Goal: Task Accomplishment & Management: Use online tool/utility

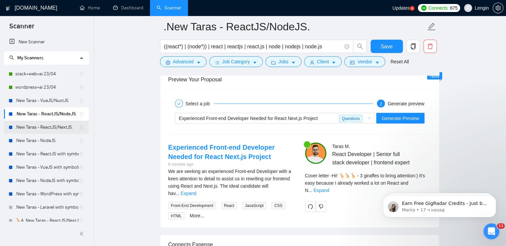
click at [58, 126] on link ".New Taras - ReactJS/NextJS." at bounding box center [47, 126] width 64 height 13
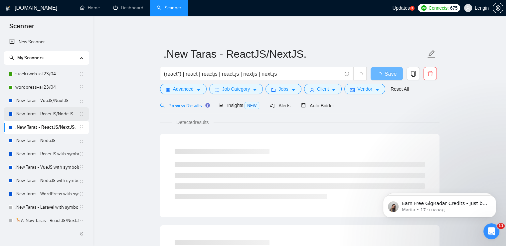
click at [35, 110] on link ".New Taras - ReactJS/NodeJS." at bounding box center [47, 113] width 64 height 13
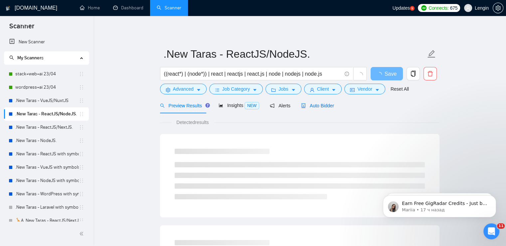
click at [315, 103] on span "Auto Bidder" at bounding box center [317, 105] width 33 height 5
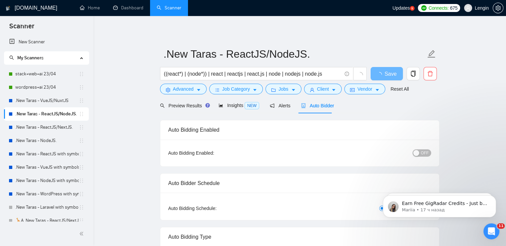
radio input "false"
radio input "true"
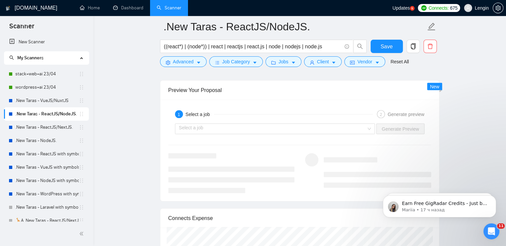
scroll to position [1380, 0]
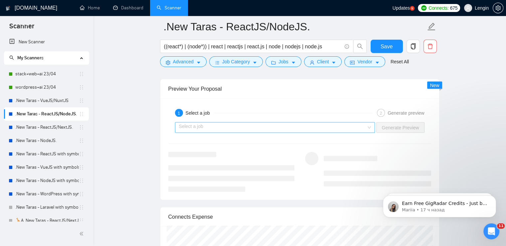
click at [373, 128] on div "Select a job" at bounding box center [275, 127] width 200 height 11
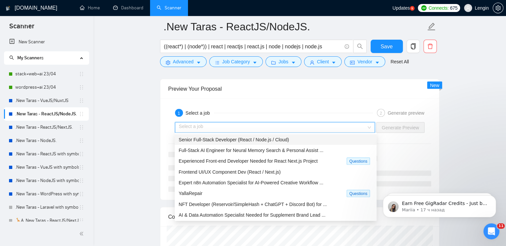
click at [315, 136] on div "Senior Full-Stack Developer (React / Node.js / Cloud)" at bounding box center [276, 139] width 194 height 7
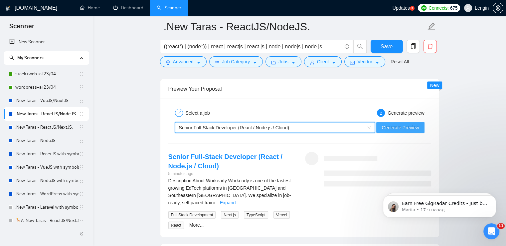
click at [393, 128] on span "Generate Preview" at bounding box center [400, 127] width 37 height 7
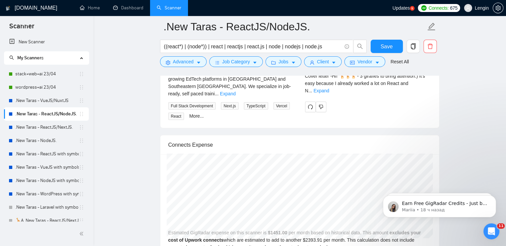
scroll to position [1489, 0]
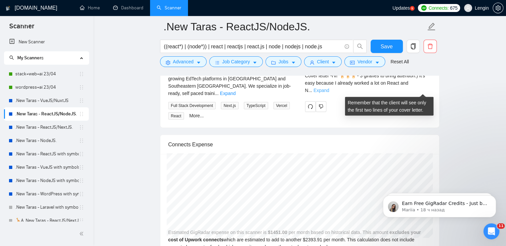
click at [329, 91] on link "Expand" at bounding box center [322, 90] width 16 height 5
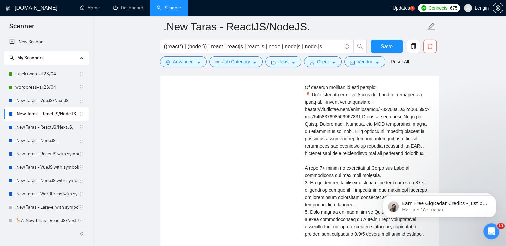
scroll to position [1555, 0]
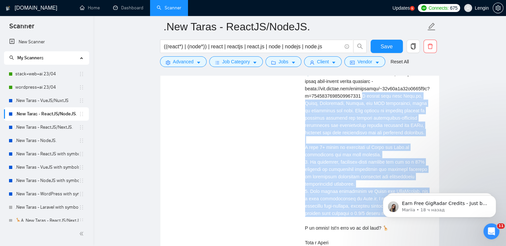
drag, startPoint x: 362, startPoint y: 96, endPoint x: 365, endPoint y: 221, distance: 125.5
click at [365, 221] on div "Cover letter" at bounding box center [368, 129] width 126 height 234
copy div "rked here with Next.js, React, Contentful, Vercel, and API development, which i…"
click at [59, 126] on link ".New Taras - ReactJS/NextJS." at bounding box center [47, 126] width 64 height 13
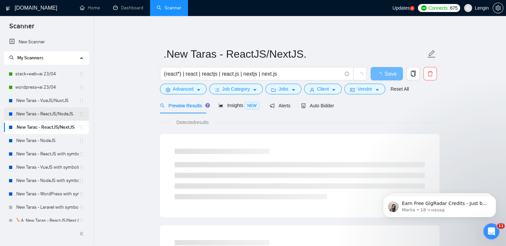
click at [43, 116] on link ".New Taras - ReactJS/NodeJS." at bounding box center [47, 113] width 64 height 13
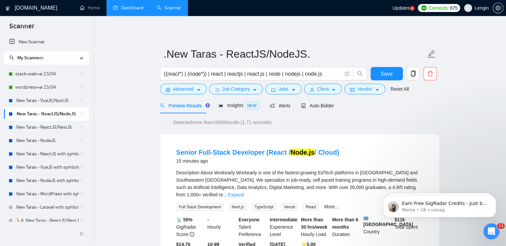
click at [136, 9] on link "Dashboard" at bounding box center [128, 8] width 30 height 6
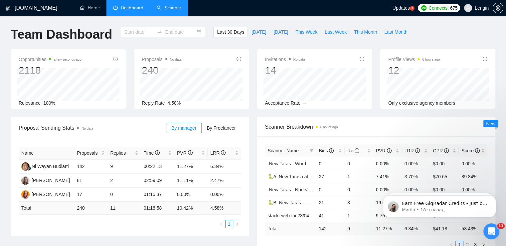
type input "[DATE]"
